Goal: Task Accomplishment & Management: Use online tool/utility

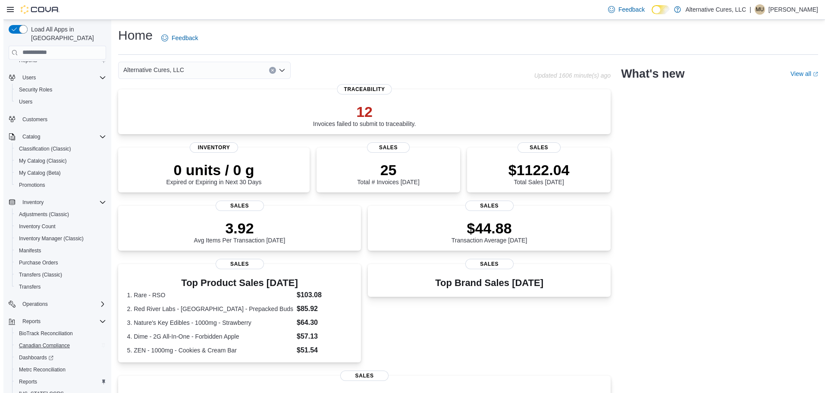
scroll to position [52, 0]
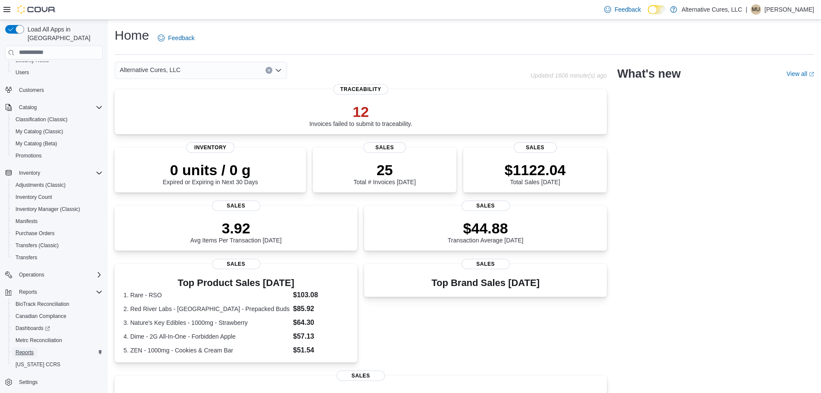
click at [23, 349] on span "Reports" at bounding box center [25, 352] width 18 height 7
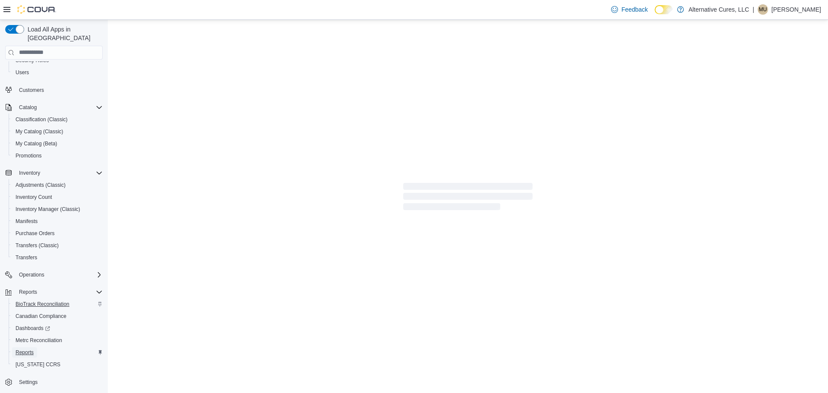
scroll to position [31, 0]
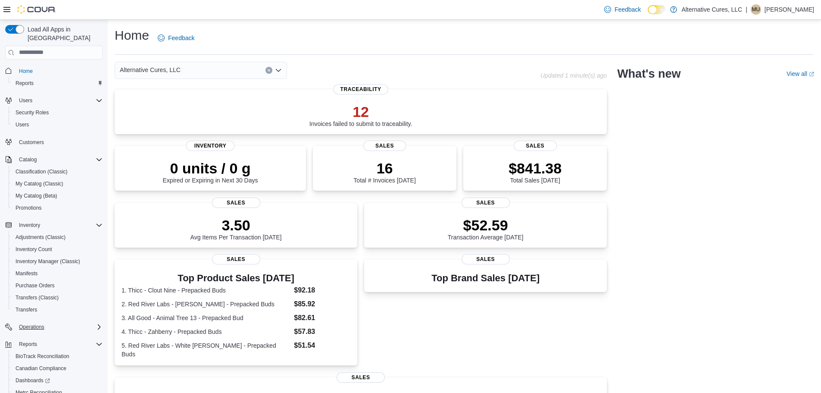
scroll to position [52, 0]
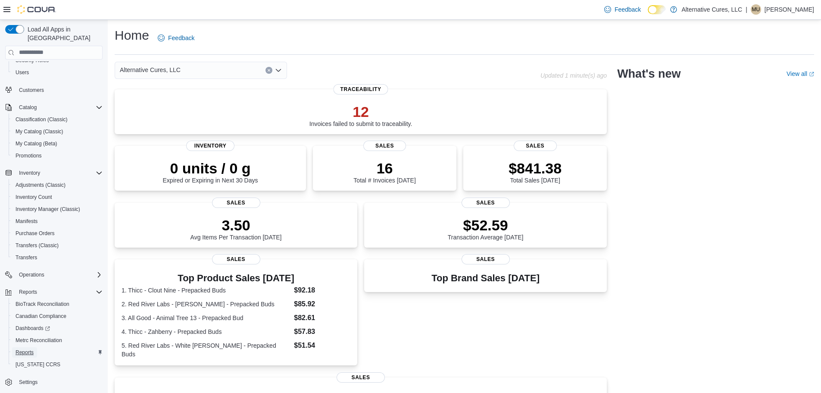
click at [26, 349] on span "Reports" at bounding box center [25, 352] width 18 height 7
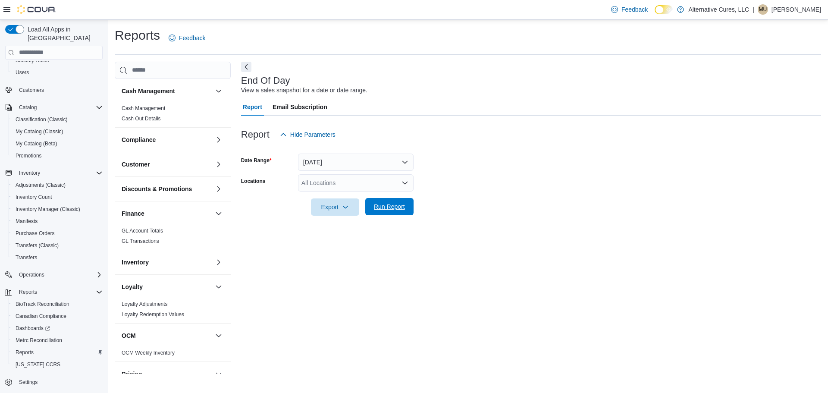
click at [394, 209] on span "Run Report" at bounding box center [389, 206] width 31 height 9
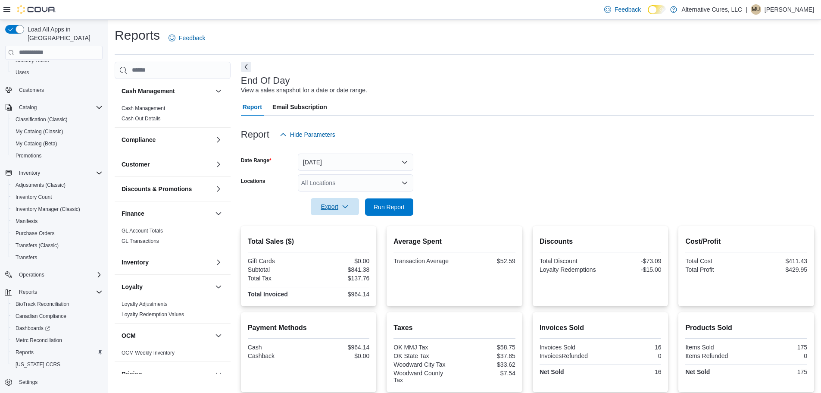
click at [326, 205] on span "Export" at bounding box center [335, 206] width 38 height 17
click at [328, 241] on span "Export to Pdf" at bounding box center [336, 241] width 39 height 7
